Goal: Task Accomplishment & Management: Use online tool/utility

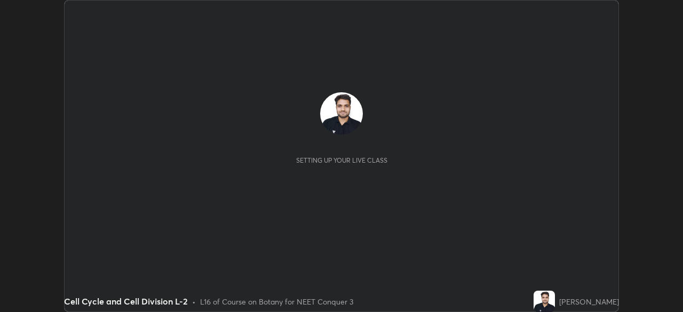
scroll to position [312, 683]
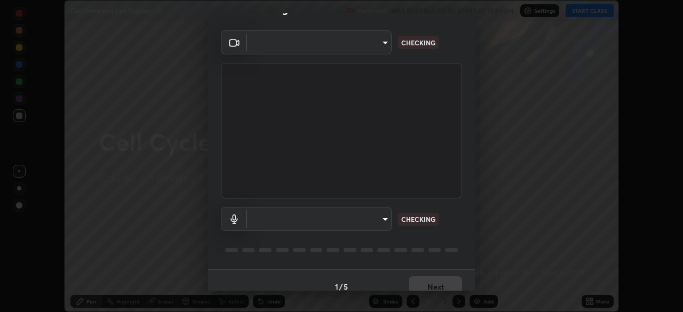
type input "cb8c6b6b4a50c5c6d626de20ccb3fd73f31987ea2ecc1878d3d31a5f1bf4ae53"
type input "communications"
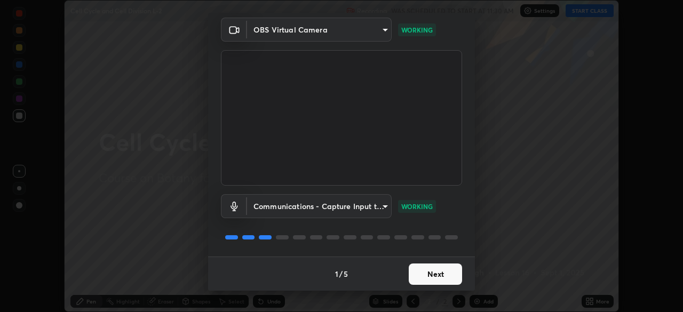
click at [433, 275] on button "Next" at bounding box center [435, 274] width 53 height 21
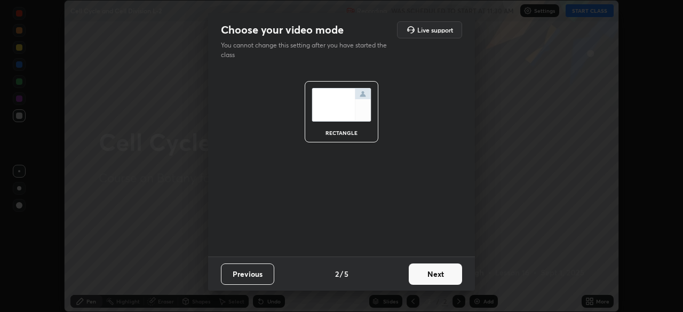
click at [449, 273] on button "Next" at bounding box center [435, 274] width 53 height 21
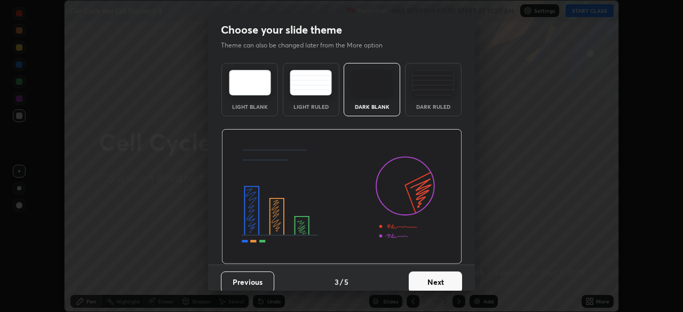
click at [451, 277] on button "Next" at bounding box center [435, 282] width 53 height 21
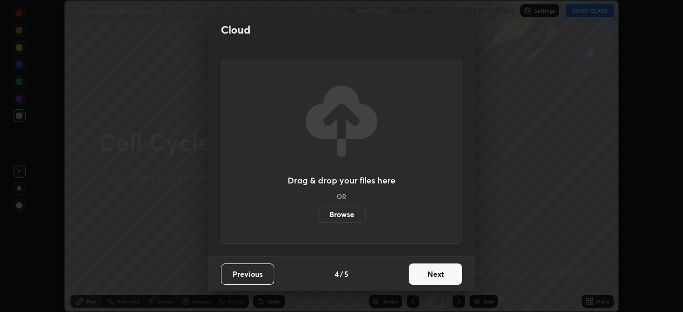
click at [453, 273] on button "Next" at bounding box center [435, 274] width 53 height 21
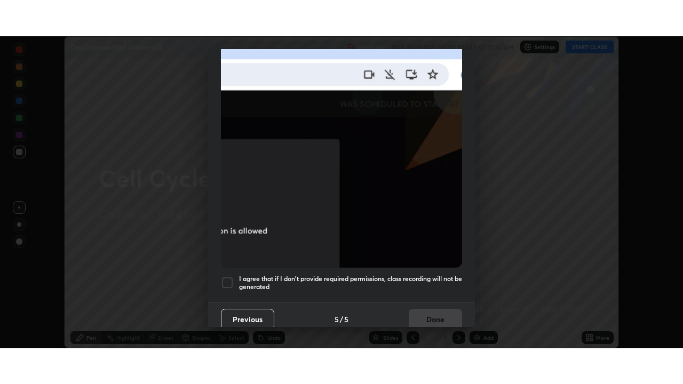
scroll to position [256, 0]
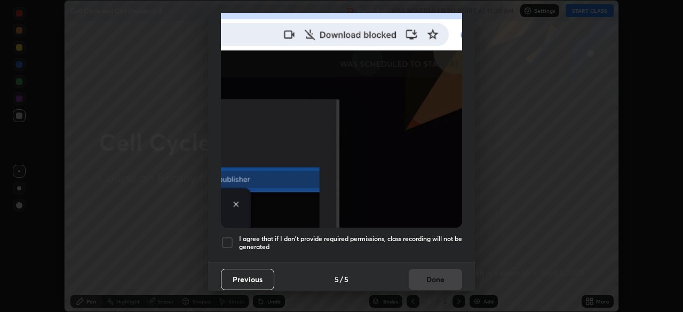
click at [443, 237] on h5 "I agree that if I don't provide required permissions, class recording will not …" at bounding box center [350, 243] width 223 height 17
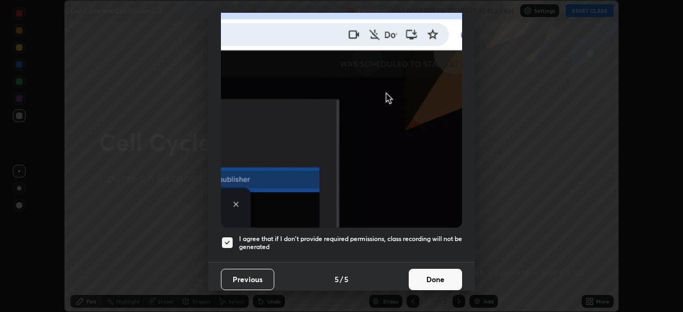
click at [447, 271] on button "Done" at bounding box center [435, 279] width 53 height 21
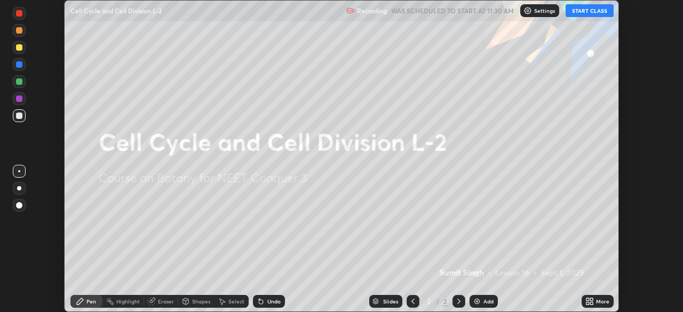
click at [599, 304] on div "More" at bounding box center [602, 301] width 13 height 5
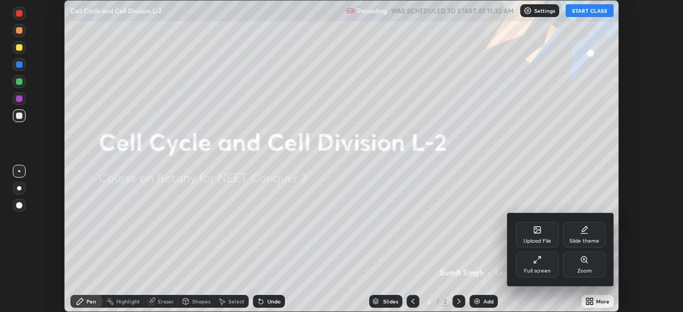
click at [551, 260] on div "Full screen" at bounding box center [537, 265] width 43 height 26
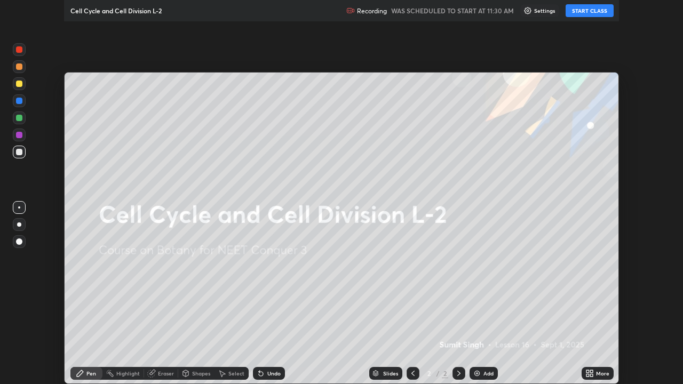
scroll to position [384, 683]
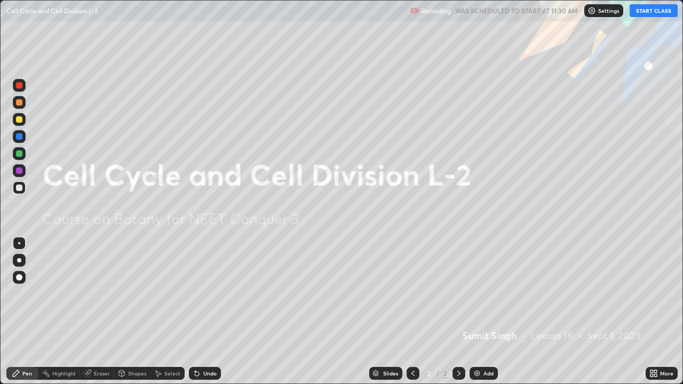
click at [657, 15] on button "START CLASS" at bounding box center [654, 10] width 48 height 13
click at [485, 312] on div "Add" at bounding box center [484, 373] width 28 height 13
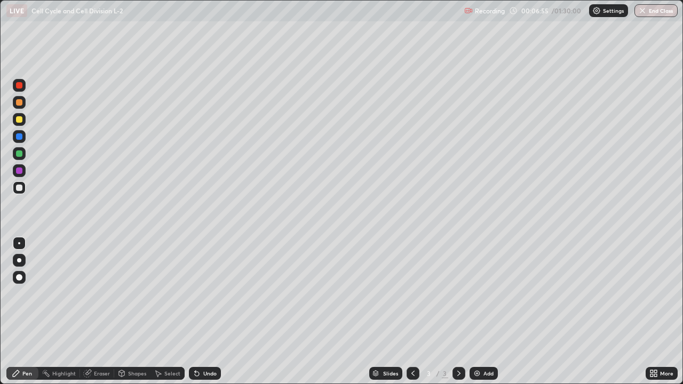
click at [23, 262] on div at bounding box center [19, 260] width 13 height 13
click at [30, 312] on div "Pen" at bounding box center [27, 373] width 10 height 5
click at [96, 312] on div "Eraser" at bounding box center [102, 373] width 16 height 5
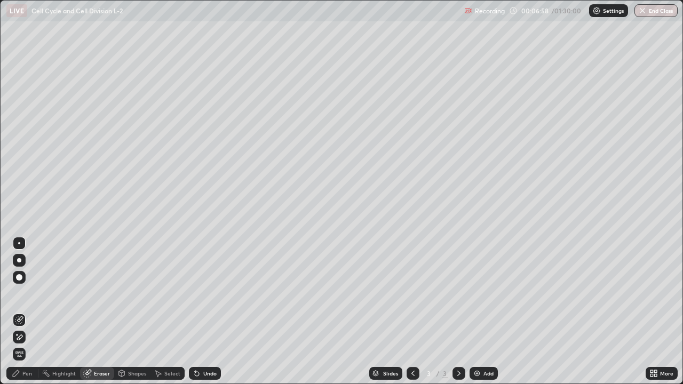
click at [23, 312] on div "Pen" at bounding box center [27, 373] width 10 height 5
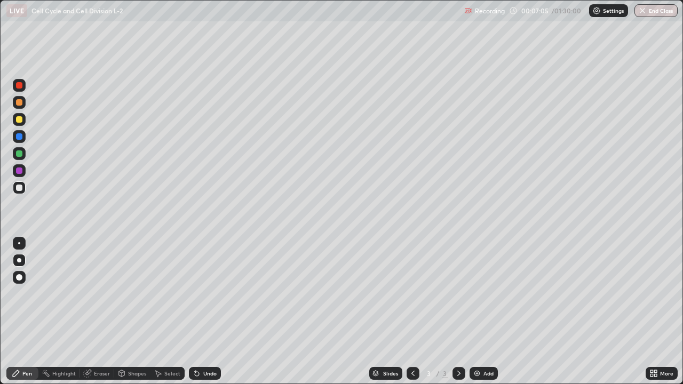
click at [21, 105] on div at bounding box center [19, 102] width 6 height 6
click at [19, 120] on div at bounding box center [19, 119] width 6 height 6
click at [201, 312] on div "Undo" at bounding box center [205, 373] width 32 height 13
click at [208, 312] on div "Undo" at bounding box center [209, 373] width 13 height 5
click at [210, 312] on div "Undo" at bounding box center [209, 373] width 13 height 5
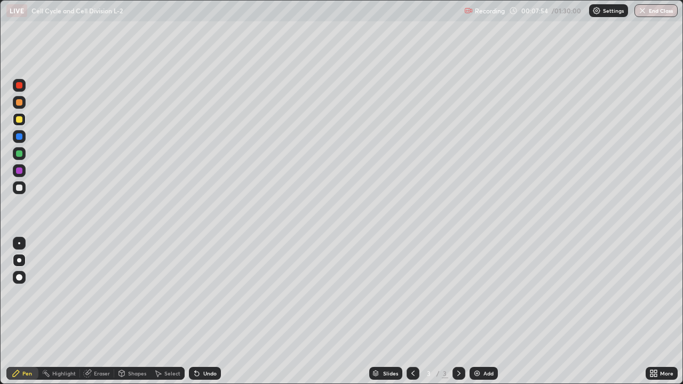
click at [209, 312] on div "Undo" at bounding box center [209, 373] width 13 height 5
click at [207, 312] on div "Undo" at bounding box center [209, 373] width 13 height 5
click at [206, 312] on div "Undo" at bounding box center [209, 373] width 13 height 5
click at [21, 124] on div at bounding box center [19, 119] width 13 height 13
click at [195, 312] on icon at bounding box center [195, 371] width 1 height 1
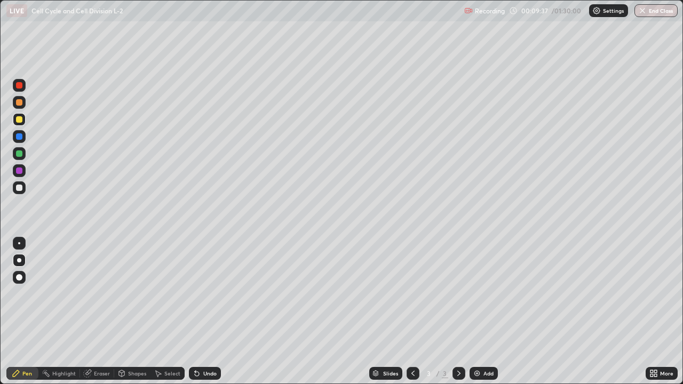
click at [201, 312] on div "Undo" at bounding box center [205, 373] width 32 height 13
click at [20, 104] on div at bounding box center [19, 102] width 6 height 6
click at [210, 312] on div "Undo" at bounding box center [209, 373] width 13 height 5
click at [208, 312] on div "Undo" at bounding box center [209, 373] width 13 height 5
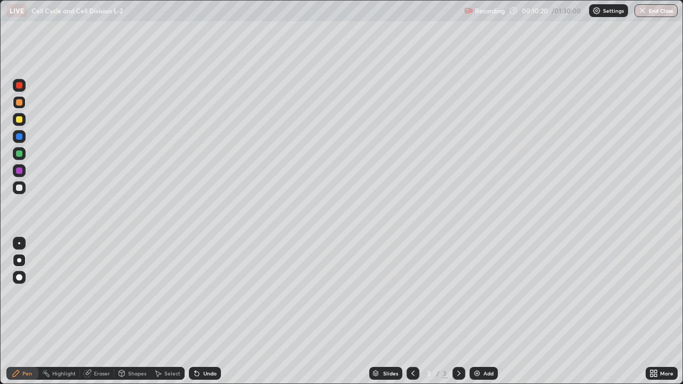
click at [205, 312] on div "Undo" at bounding box center [209, 373] width 13 height 5
click at [203, 312] on div "Undo" at bounding box center [209, 373] width 13 height 5
click at [204, 312] on div "Undo" at bounding box center [209, 373] width 13 height 5
click at [211, 312] on div "Undo" at bounding box center [209, 373] width 13 height 5
click at [208, 312] on div "Undo" at bounding box center [209, 373] width 13 height 5
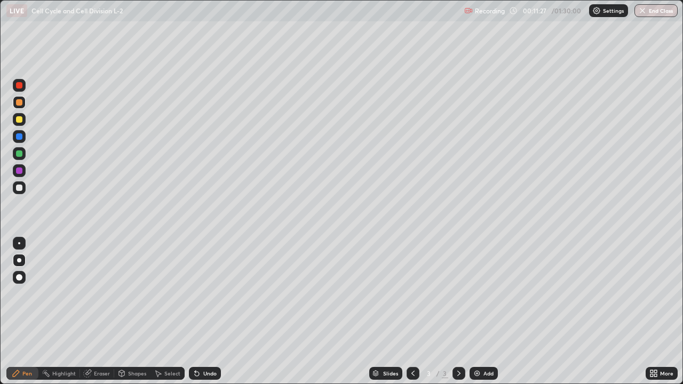
click at [19, 188] on div at bounding box center [19, 188] width 6 height 6
click at [206, 312] on div "Undo" at bounding box center [209, 373] width 13 height 5
click at [210, 312] on div "Undo" at bounding box center [209, 373] width 13 height 5
click at [201, 312] on div "Undo" at bounding box center [205, 373] width 32 height 13
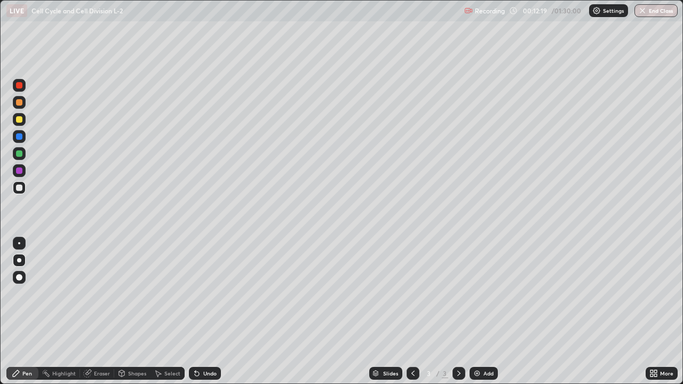
click at [200, 312] on div "Undo" at bounding box center [205, 373] width 32 height 13
click at [199, 312] on div "Undo" at bounding box center [205, 373] width 32 height 13
click at [205, 312] on div "Undo" at bounding box center [205, 373] width 32 height 13
click at [203, 312] on div "Undo" at bounding box center [205, 373] width 32 height 13
click at [21, 155] on div at bounding box center [19, 154] width 6 height 6
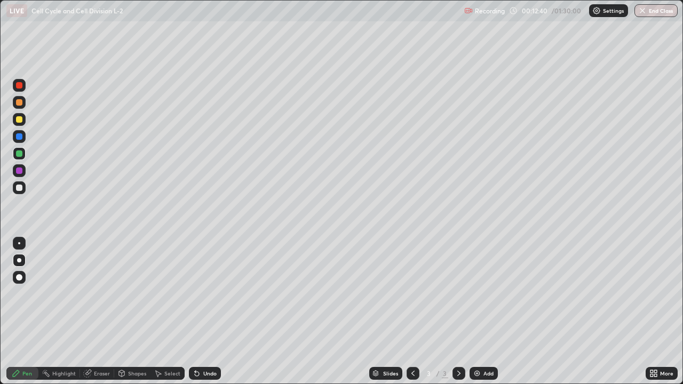
click at [21, 187] on div at bounding box center [19, 188] width 6 height 6
click at [484, 312] on div "Add" at bounding box center [489, 373] width 10 height 5
click at [21, 120] on div at bounding box center [19, 119] width 6 height 6
click at [21, 104] on div at bounding box center [19, 102] width 6 height 6
click at [19, 121] on div at bounding box center [19, 119] width 6 height 6
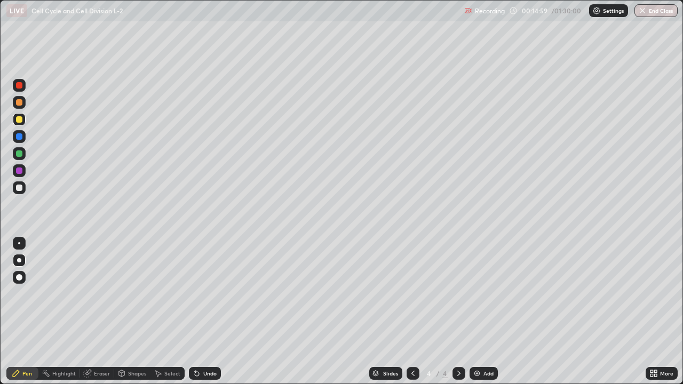
click at [22, 188] on div at bounding box center [19, 188] width 6 height 6
click at [19, 155] on div at bounding box center [19, 154] width 6 height 6
click at [23, 187] on div at bounding box center [19, 188] width 13 height 13
click at [21, 105] on div at bounding box center [19, 102] width 6 height 6
click at [20, 103] on div at bounding box center [19, 102] width 6 height 6
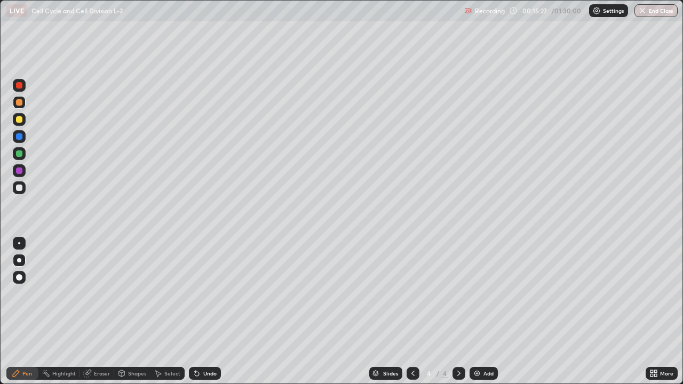
click at [20, 186] on div at bounding box center [19, 188] width 6 height 6
click at [21, 154] on div at bounding box center [19, 154] width 6 height 6
click at [17, 186] on div at bounding box center [19, 188] width 6 height 6
click at [21, 190] on div at bounding box center [19, 188] width 6 height 6
click at [23, 104] on div at bounding box center [19, 102] width 13 height 13
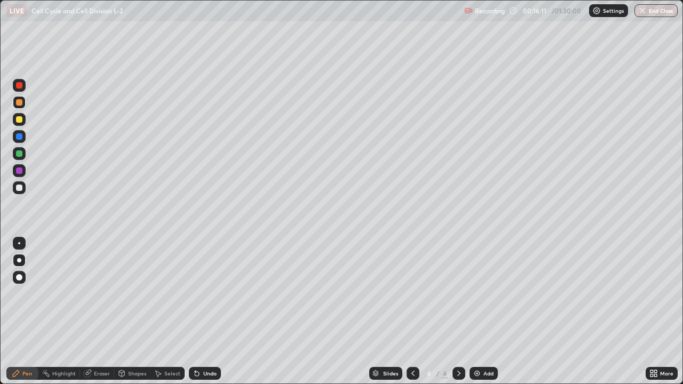
click at [24, 188] on div at bounding box center [19, 188] width 13 height 13
click at [21, 153] on div at bounding box center [19, 154] width 6 height 6
click at [20, 103] on div at bounding box center [19, 102] width 6 height 6
click at [208, 312] on div "Undo" at bounding box center [209, 373] width 13 height 5
click at [206, 312] on div "Undo" at bounding box center [209, 373] width 13 height 5
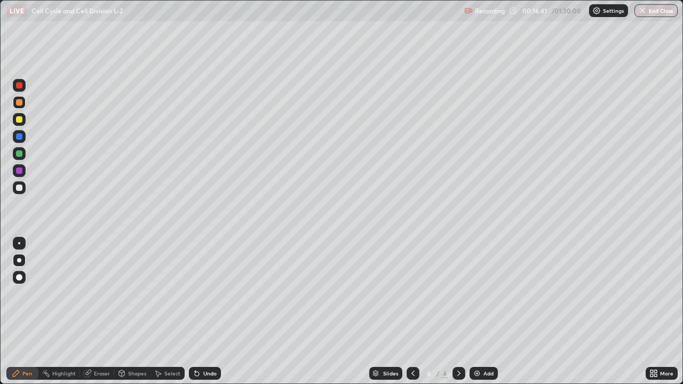
click at [207, 312] on div "Undo" at bounding box center [205, 373] width 32 height 13
click at [21, 188] on div at bounding box center [19, 188] width 6 height 6
click at [200, 312] on div "Undo" at bounding box center [205, 373] width 32 height 13
click at [203, 312] on div "Undo" at bounding box center [209, 373] width 13 height 5
click at [203, 312] on div "Undo" at bounding box center [205, 373] width 32 height 13
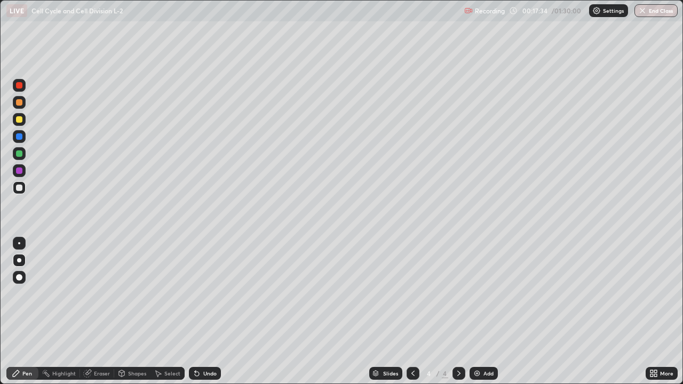
click at [202, 312] on div "Undo" at bounding box center [205, 373] width 32 height 13
click at [199, 312] on icon at bounding box center [197, 373] width 9 height 9
click at [197, 312] on icon at bounding box center [197, 373] width 9 height 9
click at [413, 312] on icon at bounding box center [413, 373] width 9 height 9
click at [457, 312] on icon at bounding box center [459, 373] width 9 height 9
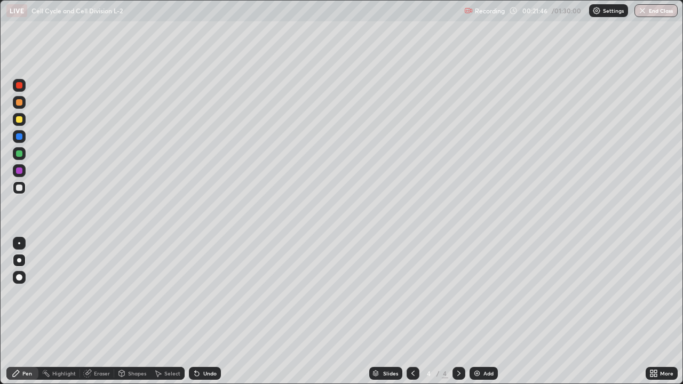
click at [487, 312] on div "Add" at bounding box center [489, 373] width 10 height 5
click at [19, 243] on div at bounding box center [19, 243] width 2 height 2
click at [19, 261] on div at bounding box center [19, 260] width 4 height 4
click at [20, 102] on div at bounding box center [19, 102] width 6 height 6
click at [200, 312] on div "Undo" at bounding box center [205, 373] width 32 height 13
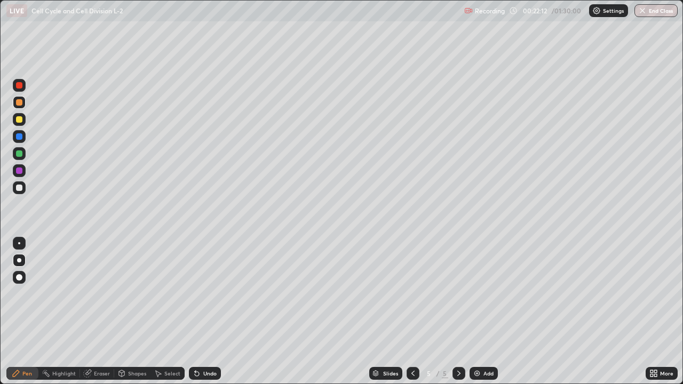
click at [21, 121] on div at bounding box center [19, 119] width 6 height 6
click at [206, 312] on div "Undo" at bounding box center [209, 373] width 13 height 5
click at [205, 312] on div "Undo" at bounding box center [209, 373] width 13 height 5
click at [204, 312] on div "Undo" at bounding box center [205, 373] width 32 height 13
click at [202, 312] on div "Undo" at bounding box center [205, 373] width 32 height 13
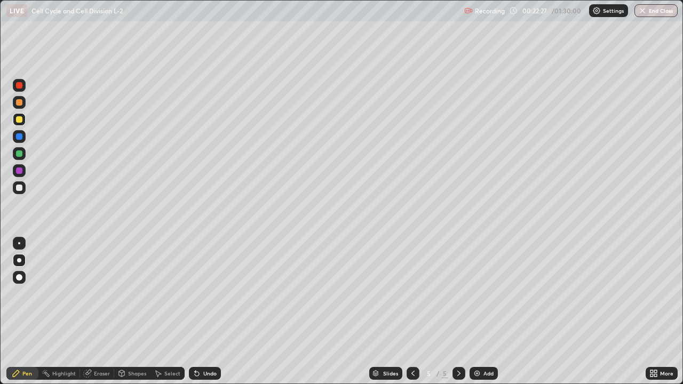
click at [19, 186] on div at bounding box center [19, 188] width 6 height 6
click at [21, 121] on div at bounding box center [19, 119] width 6 height 6
click at [21, 190] on div at bounding box center [19, 188] width 6 height 6
click at [203, 312] on div "Undo" at bounding box center [209, 373] width 13 height 5
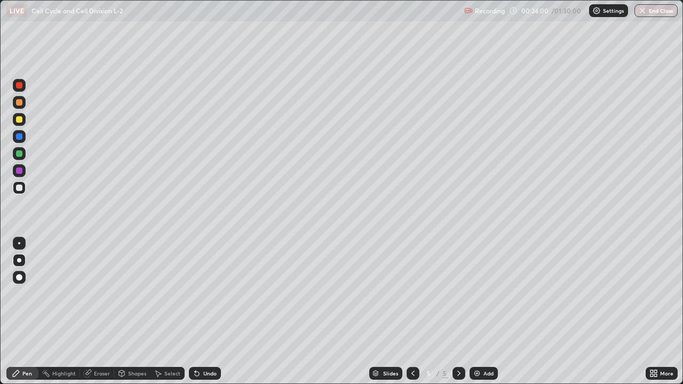
click at [201, 312] on div "Undo" at bounding box center [205, 373] width 32 height 13
click at [21, 122] on div at bounding box center [19, 119] width 6 height 6
click at [210, 312] on div "Undo" at bounding box center [209, 373] width 13 height 5
click at [211, 312] on div "Undo" at bounding box center [209, 373] width 13 height 5
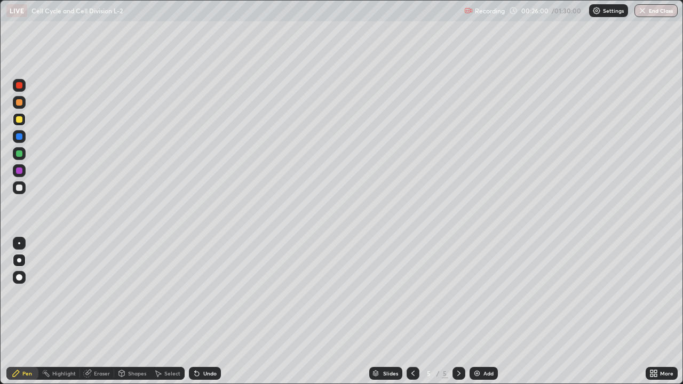
click at [210, 312] on div "Undo" at bounding box center [209, 373] width 13 height 5
click at [20, 185] on div at bounding box center [19, 188] width 6 height 6
click at [23, 121] on div at bounding box center [19, 119] width 13 height 13
click at [19, 189] on div at bounding box center [19, 188] width 6 height 6
click at [20, 121] on div at bounding box center [19, 119] width 6 height 6
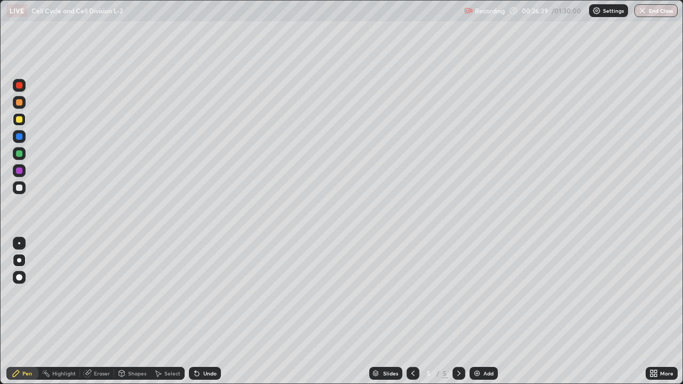
click at [21, 121] on div at bounding box center [19, 119] width 6 height 6
click at [207, 312] on div "Undo" at bounding box center [205, 373] width 32 height 13
click at [207, 312] on div "Undo" at bounding box center [209, 373] width 13 height 5
click at [19, 190] on div at bounding box center [19, 188] width 6 height 6
click at [208, 312] on div "Undo" at bounding box center [209, 373] width 13 height 5
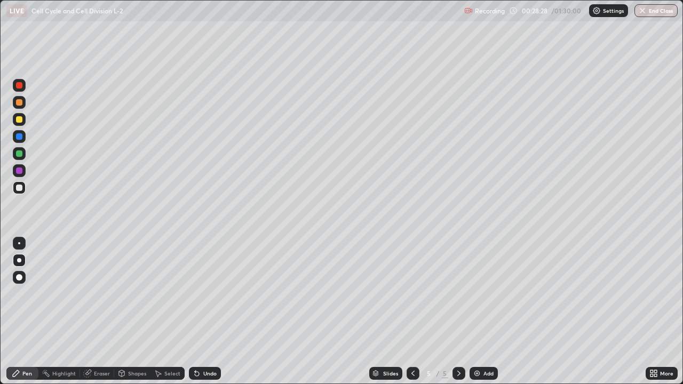
click at [209, 312] on div "Undo" at bounding box center [209, 373] width 13 height 5
click at [207, 312] on div "Undo" at bounding box center [209, 373] width 13 height 5
